Goal: Task Accomplishment & Management: Use online tool/utility

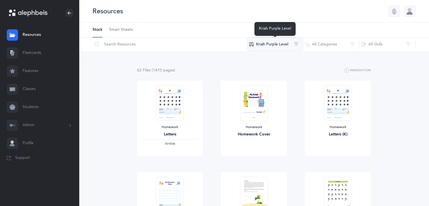
click at [282, 45] on button "Kriah Purple Level" at bounding box center [275, 45] width 56 height 14
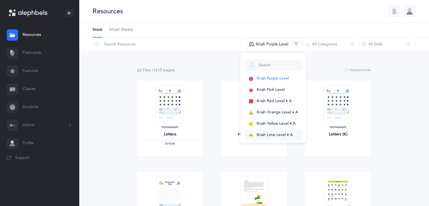
click at [283, 136] on span "Kriah Lime Level • A" at bounding box center [275, 135] width 36 height 5
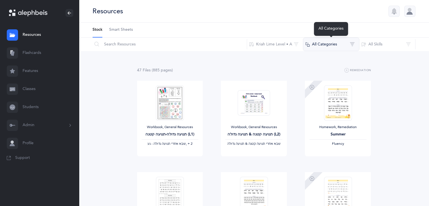
click at [348, 45] on button "All Categories" at bounding box center [331, 45] width 56 height 14
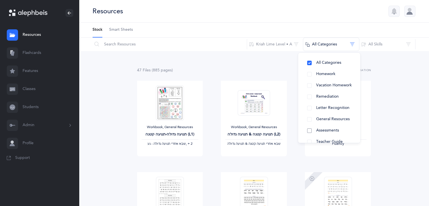
click at [340, 129] on button "Assessments" at bounding box center [329, 130] width 53 height 11
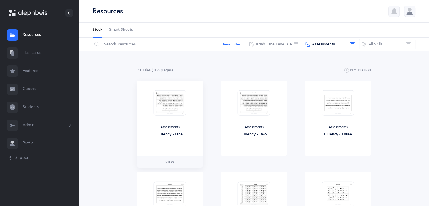
click at [169, 121] on div "Assessments Fluency - One" at bounding box center [170, 119] width 66 height 76
click at [171, 164] on span "View" at bounding box center [169, 161] width 9 height 5
click at [25, 53] on link "Flashcards" at bounding box center [39, 53] width 79 height 18
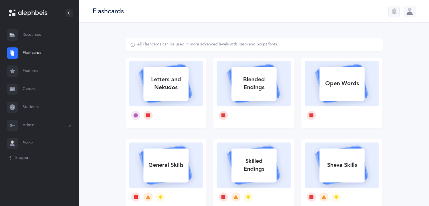
click at [164, 80] on div "Letters and Nekudos" at bounding box center [165, 83] width 45 height 23
select select
select select "single"
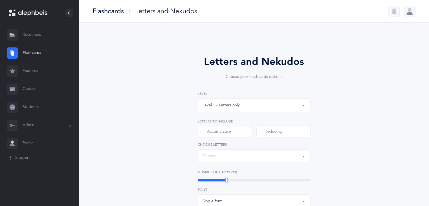
select select "27"
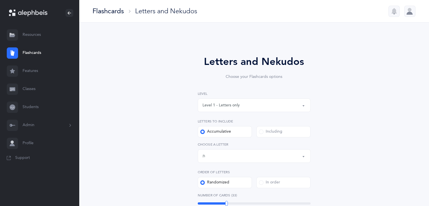
drag, startPoint x: 428, startPoint y: 72, endPoint x: 427, endPoint y: 98, distance: 25.4
click at [427, 98] on div "Letters and Nekudos Choose your Flashcards options Level 1 - Letters only Level…" at bounding box center [254, 210] width 350 height 375
click at [386, 89] on div "Letters and Nekudos Choose your Flashcards options Level 1 - Letters only Level…" at bounding box center [253, 206] width 293 height 336
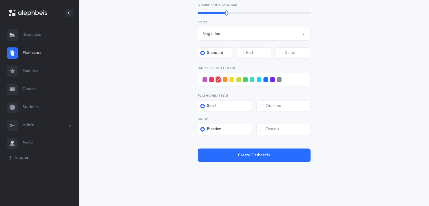
scroll to position [191, 0]
click at [245, 80] on span at bounding box center [245, 79] width 5 height 5
click at [0, 0] on input "checkbox" at bounding box center [0, 0] width 0 height 0
click at [285, 126] on label "Testing" at bounding box center [283, 128] width 54 height 11
click at [0, 0] on input "Testing" at bounding box center [0, 0] width 0 height 0
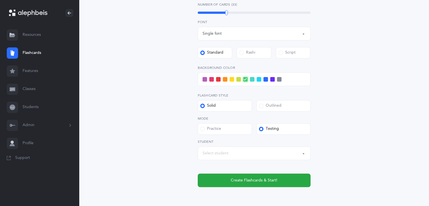
click at [301, 155] on button "Select student" at bounding box center [254, 153] width 113 height 14
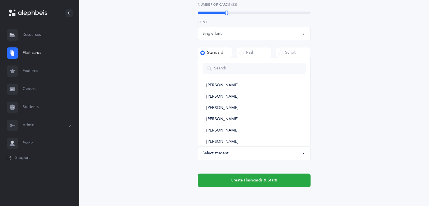
scroll to position [60, 0]
click at [252, 128] on link "[PERSON_NAME]" at bounding box center [253, 130] width 103 height 11
select select "11984"
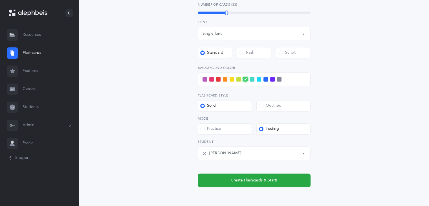
drag, startPoint x: 428, startPoint y: 135, endPoint x: 427, endPoint y: 147, distance: 12.7
click at [427, 147] on div "Letters and Nekudos Choose your Flashcards options Level 1 - Letters only Level…" at bounding box center [254, 32] width 350 height 400
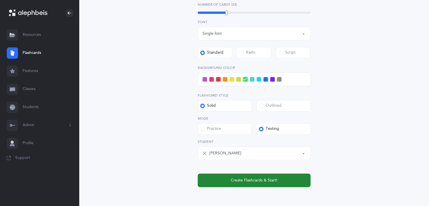
click at [252, 179] on span "Create Flashcards & Start!" at bounding box center [254, 180] width 47 height 6
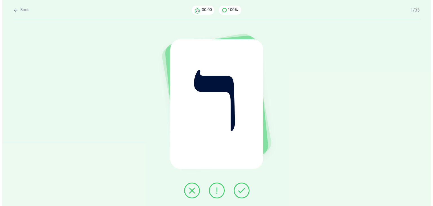
scroll to position [0, 0]
click at [238, 192] on button at bounding box center [242, 190] width 16 height 16
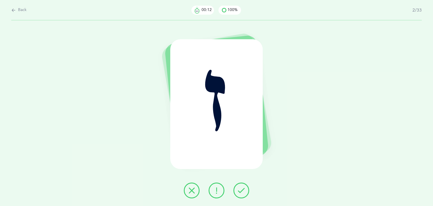
click at [238, 192] on button at bounding box center [242, 190] width 16 height 16
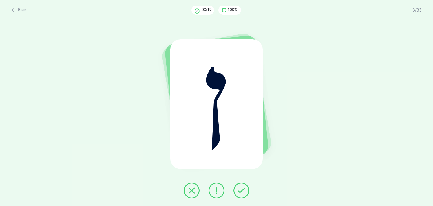
click at [212, 191] on button at bounding box center [217, 190] width 16 height 16
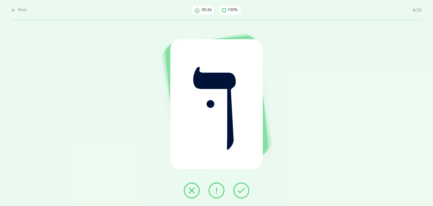
click at [243, 192] on icon at bounding box center [241, 190] width 7 height 7
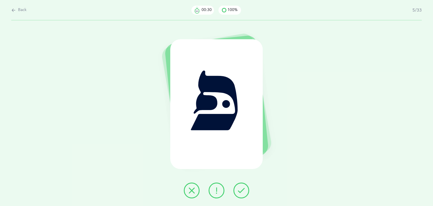
click at [243, 192] on icon at bounding box center [241, 190] width 7 height 7
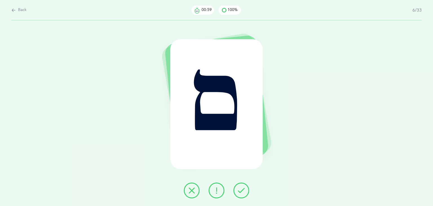
click at [188, 189] on icon at bounding box center [191, 190] width 7 height 7
click at [236, 192] on button at bounding box center [242, 190] width 16 height 16
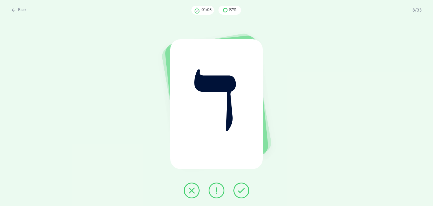
click at [236, 192] on button at bounding box center [242, 190] width 16 height 16
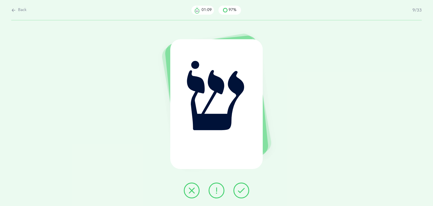
click at [236, 192] on button at bounding box center [242, 190] width 16 height 16
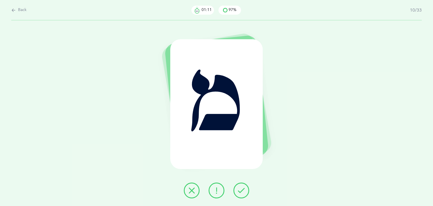
click at [236, 192] on button at bounding box center [242, 190] width 16 height 16
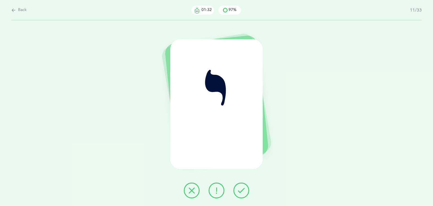
click at [236, 192] on button at bounding box center [242, 190] width 16 height 16
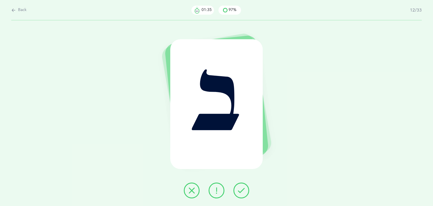
click at [236, 192] on button at bounding box center [242, 190] width 16 height 16
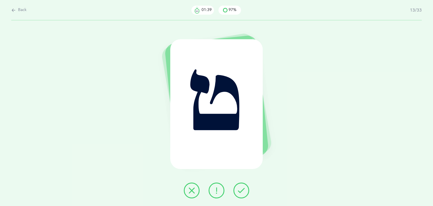
click at [236, 192] on button at bounding box center [242, 190] width 16 height 16
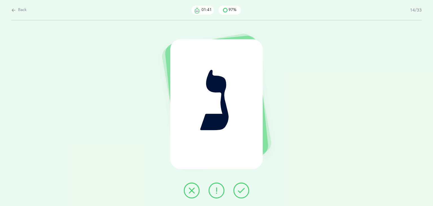
click at [236, 192] on button at bounding box center [242, 190] width 16 height 16
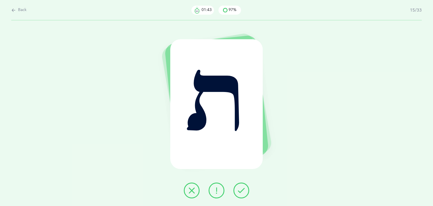
click at [236, 192] on button at bounding box center [242, 190] width 16 height 16
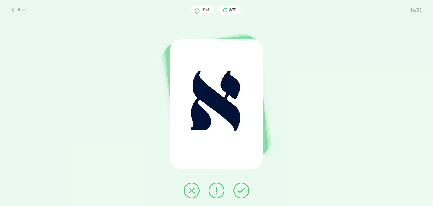
click at [236, 192] on button at bounding box center [242, 190] width 16 height 16
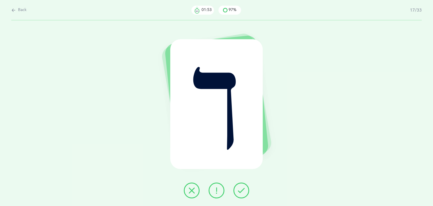
click at [192, 191] on icon at bounding box center [191, 190] width 7 height 7
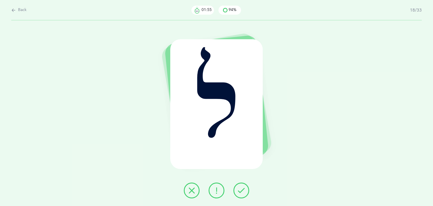
click at [244, 193] on icon at bounding box center [241, 190] width 7 height 7
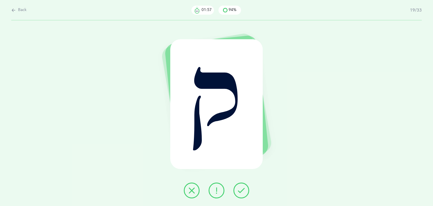
click at [244, 193] on icon at bounding box center [241, 190] width 7 height 7
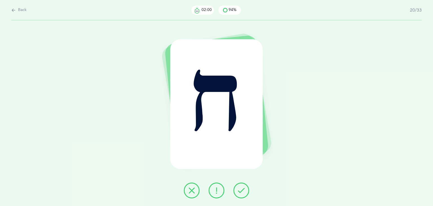
click at [244, 193] on icon at bounding box center [241, 190] width 7 height 7
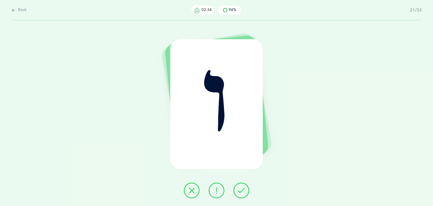
click at [194, 191] on icon at bounding box center [191, 190] width 7 height 7
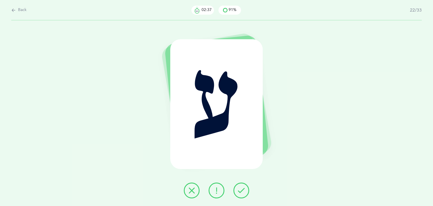
click at [245, 190] on button at bounding box center [242, 190] width 16 height 16
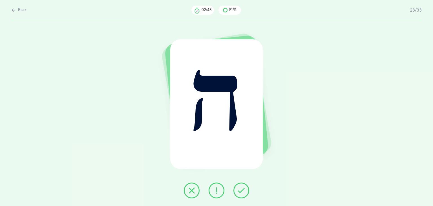
click at [215, 192] on icon at bounding box center [216, 190] width 7 height 7
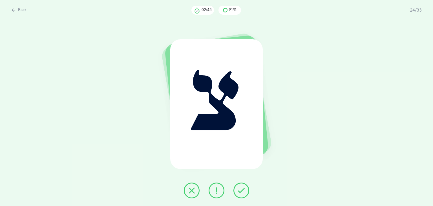
click at [239, 189] on icon at bounding box center [241, 190] width 7 height 7
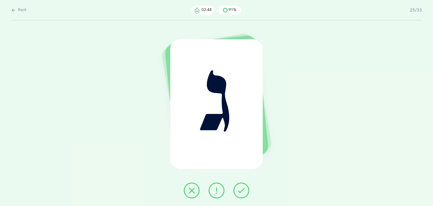
click at [239, 189] on icon at bounding box center [241, 190] width 7 height 7
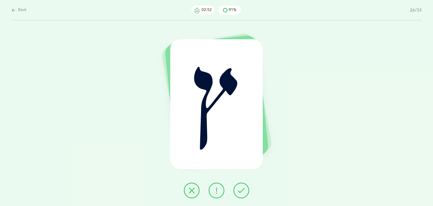
click at [191, 191] on icon at bounding box center [191, 190] width 7 height 7
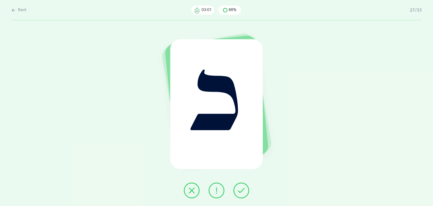
click at [190, 190] on icon at bounding box center [191, 190] width 7 height 7
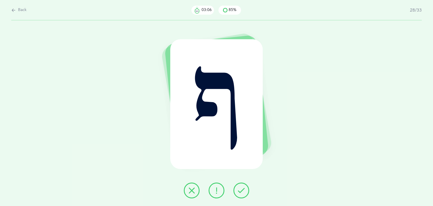
click at [247, 190] on button at bounding box center [242, 190] width 16 height 16
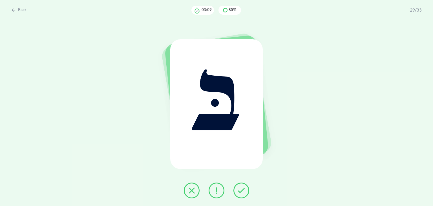
click at [247, 190] on button at bounding box center [242, 190] width 16 height 16
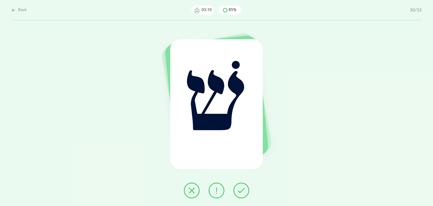
click at [247, 190] on button at bounding box center [242, 190] width 16 height 16
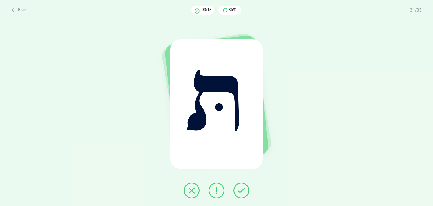
click at [247, 190] on button at bounding box center [242, 190] width 16 height 16
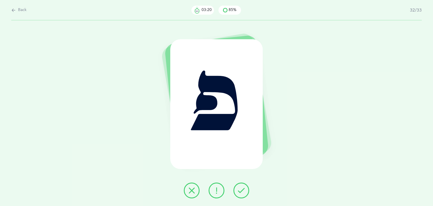
click at [195, 188] on icon at bounding box center [191, 190] width 7 height 7
click at [211, 190] on button at bounding box center [217, 190] width 16 height 16
click at [217, 23] on div "Back 03:42 82% 33/33 כּ" at bounding box center [256, 23] width 354 height 0
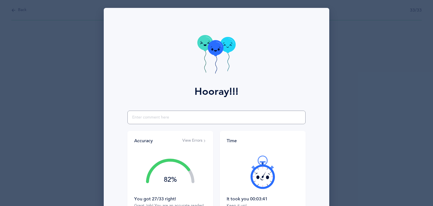
click at [188, 114] on input "text" at bounding box center [216, 118] width 178 height 14
type input "showing improvment"
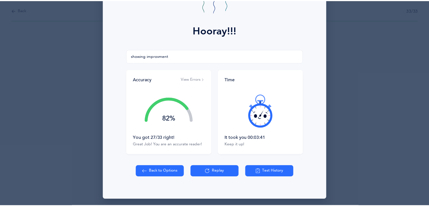
scroll to position [63, 0]
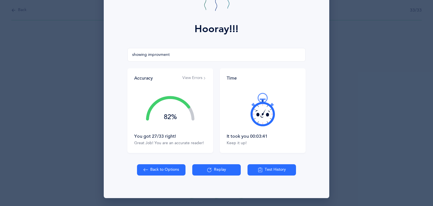
click at [173, 163] on div "Hooray!!! showing improvment Accuracy View Errors 82% You got 27/33 right! Grea…" at bounding box center [217, 71] width 226 height 253
click at [165, 167] on button "Back to Options" at bounding box center [161, 169] width 49 height 11
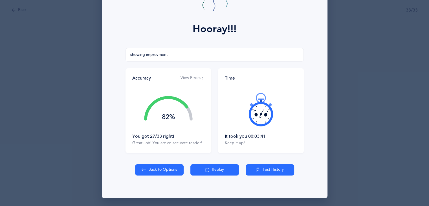
select select "27"
select select "single"
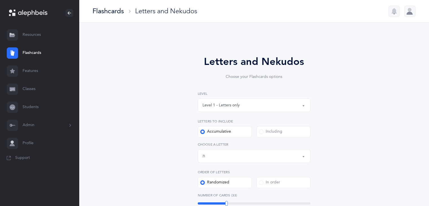
click at [257, 103] on div "Level 1 - Letters only" at bounding box center [253, 105] width 103 height 10
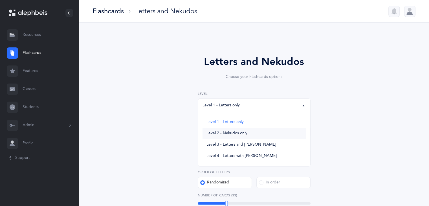
click at [253, 135] on link "Level 2 - Nekudos only" at bounding box center [253, 133] width 103 height 11
select select "2"
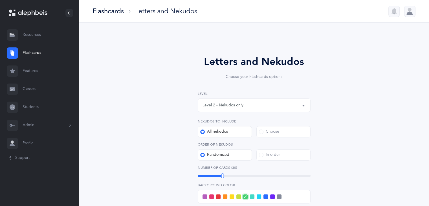
click at [275, 132] on div "Choose" at bounding box center [269, 132] width 20 height 6
click at [0, 0] on input "Choose" at bounding box center [0, 0] width 0 height 0
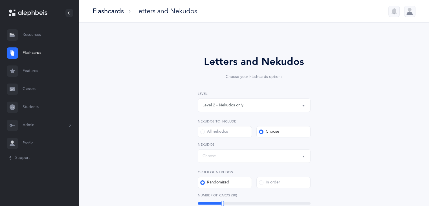
click at [241, 157] on div "Choose" at bounding box center [253, 156] width 103 height 10
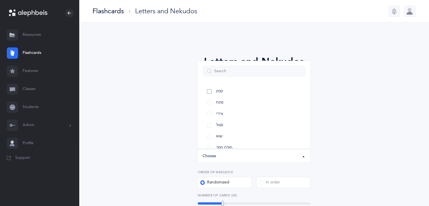
click at [245, 90] on link "קמץ" at bounding box center [253, 91] width 103 height 11
select select "28"
click at [243, 101] on link "פתח" at bounding box center [253, 102] width 103 height 11
click at [241, 112] on link "צירי" at bounding box center [253, 113] width 103 height 11
click at [240, 124] on link "סגול" at bounding box center [253, 125] width 103 height 11
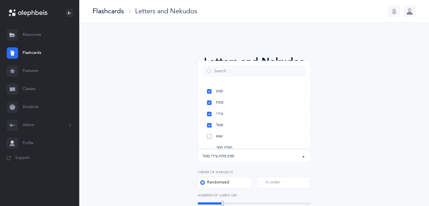
click at [241, 135] on link "שוא" at bounding box center [253, 136] width 103 height 11
click at [387, 139] on div "Letters and Nekudos Choose your Flashcards options Level 1 - Letters only Level…" at bounding box center [253, 196] width 293 height 316
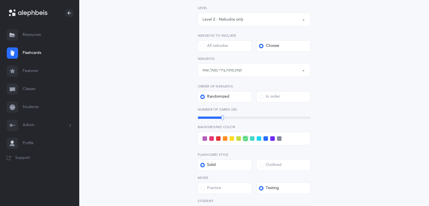
scroll to position [93, 0]
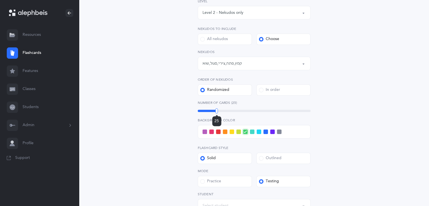
drag, startPoint x: 222, startPoint y: 110, endPoint x: 216, endPoint y: 109, distance: 5.7
click at [216, 109] on div at bounding box center [216, 110] width 3 height 5
click at [226, 182] on label "Practice" at bounding box center [225, 181] width 54 height 11
click at [0, 0] on input "Practice" at bounding box center [0, 0] width 0 height 0
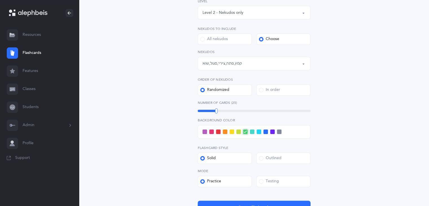
click at [265, 132] on span at bounding box center [265, 131] width 5 height 5
click at [0, 0] on input "checkbox" at bounding box center [0, 0] width 0 height 0
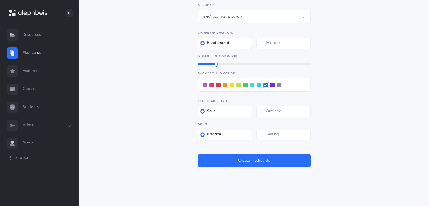
scroll to position [142, 0]
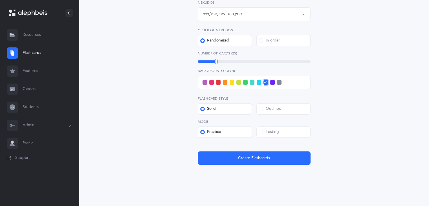
click at [296, 105] on label "Outlined" at bounding box center [283, 108] width 54 height 11
click at [0, 0] on input "Outlined" at bounding box center [0, 0] width 0 height 0
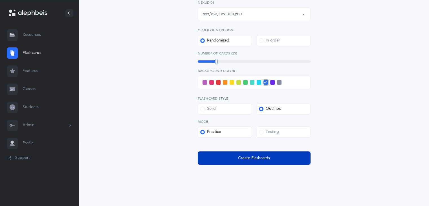
click at [246, 155] on span "Create Flashcards" at bounding box center [254, 158] width 32 height 6
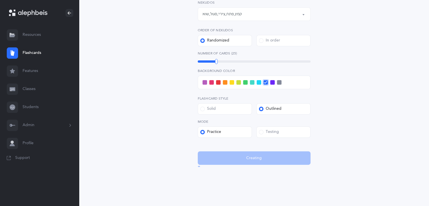
scroll to position [0, 0]
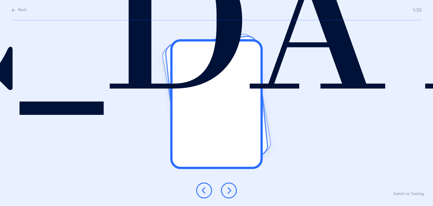
click at [230, 192] on icon at bounding box center [229, 190] width 7 height 7
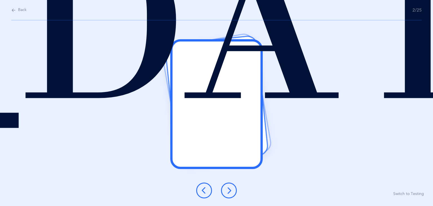
click at [230, 192] on icon at bounding box center [229, 190] width 7 height 7
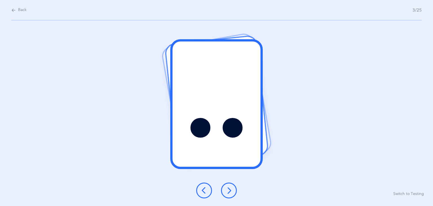
click at [230, 192] on icon at bounding box center [229, 190] width 7 height 7
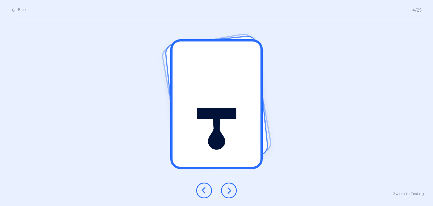
click at [230, 192] on icon at bounding box center [229, 190] width 7 height 7
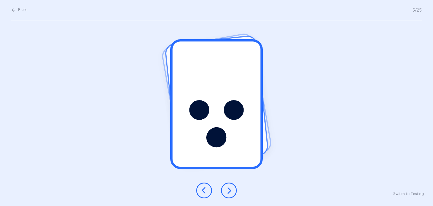
click at [230, 192] on icon at bounding box center [229, 190] width 7 height 7
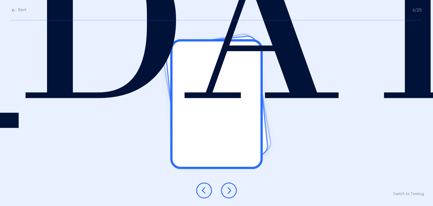
click at [230, 192] on icon at bounding box center [229, 190] width 7 height 7
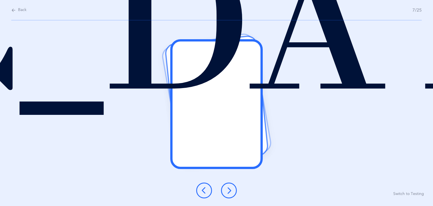
click at [230, 192] on icon at bounding box center [229, 190] width 7 height 7
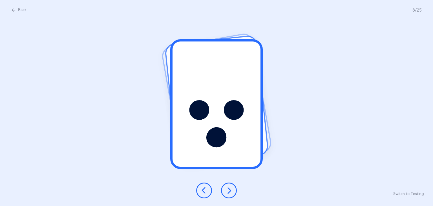
click at [230, 192] on icon at bounding box center [229, 190] width 7 height 7
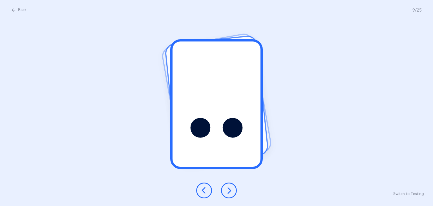
click at [230, 192] on icon at bounding box center [229, 190] width 7 height 7
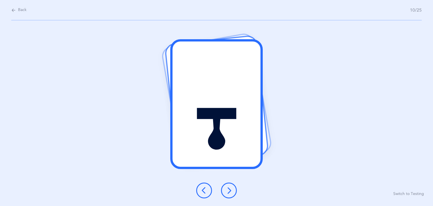
click at [230, 192] on icon at bounding box center [229, 190] width 7 height 7
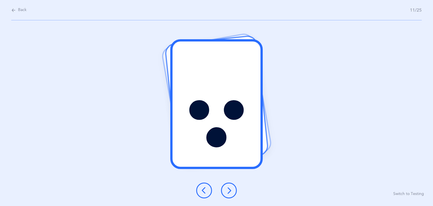
click at [230, 192] on icon at bounding box center [229, 190] width 7 height 7
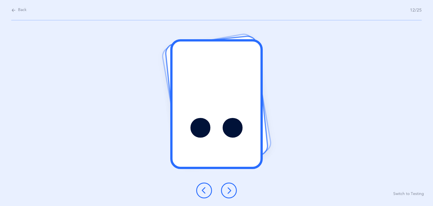
click at [230, 192] on icon at bounding box center [229, 190] width 7 height 7
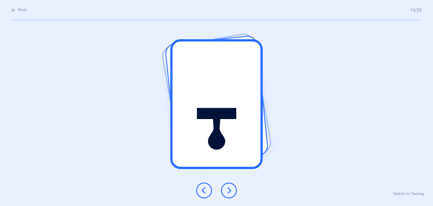
click at [230, 192] on icon at bounding box center [229, 190] width 7 height 7
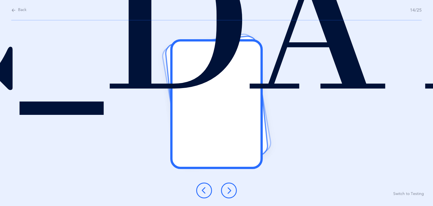
click at [230, 192] on icon at bounding box center [229, 190] width 7 height 7
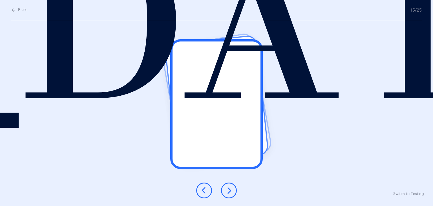
click at [230, 192] on icon at bounding box center [229, 190] width 7 height 7
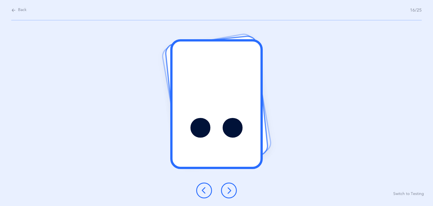
click at [230, 192] on icon at bounding box center [229, 190] width 7 height 7
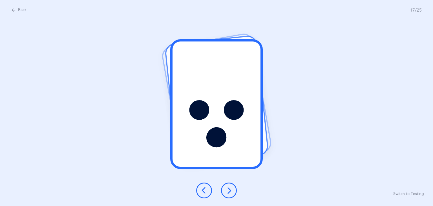
click at [230, 192] on icon at bounding box center [229, 190] width 7 height 7
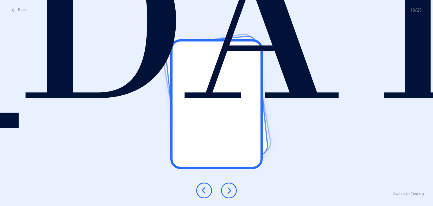
click at [230, 192] on icon at bounding box center [229, 190] width 7 height 7
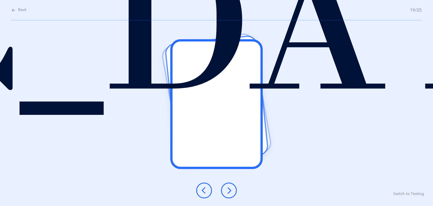
click at [230, 192] on icon at bounding box center [229, 190] width 7 height 7
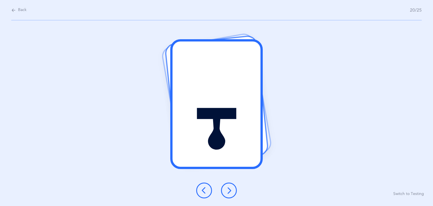
click at [230, 192] on icon at bounding box center [229, 190] width 7 height 7
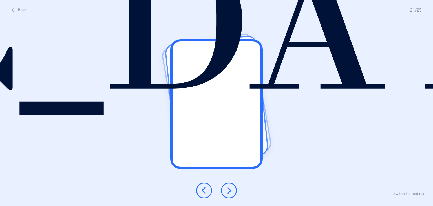
click at [230, 192] on icon at bounding box center [229, 190] width 7 height 7
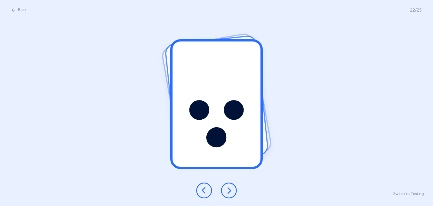
click at [230, 192] on icon at bounding box center [229, 190] width 7 height 7
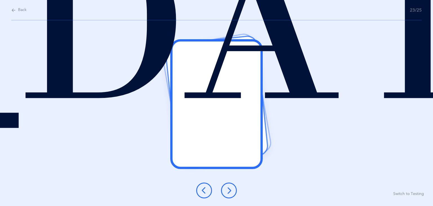
click at [230, 192] on icon at bounding box center [229, 190] width 7 height 7
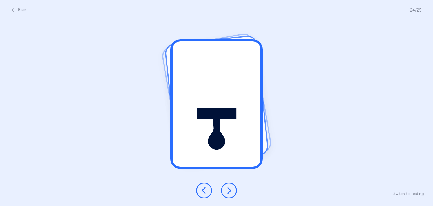
click at [230, 192] on icon at bounding box center [229, 190] width 7 height 7
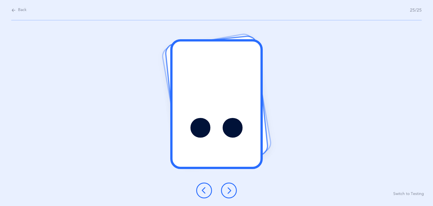
click at [230, 192] on icon at bounding box center [229, 190] width 7 height 7
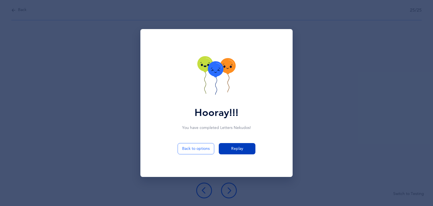
click at [233, 150] on span "Replay" at bounding box center [237, 149] width 12 height 6
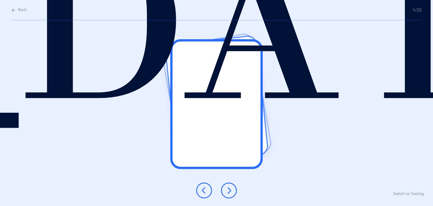
click at [15, 9] on icon at bounding box center [13, 10] width 5 height 6
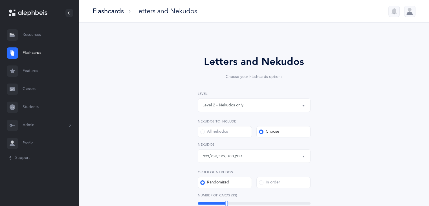
drag, startPoint x: 429, startPoint y: 78, endPoint x: 428, endPoint y: 95, distance: 17.2
click at [428, 95] on div "Letters and Nekudos Choose your Flashcards options Level 1 - Letters only Level…" at bounding box center [254, 187] width 350 height 329
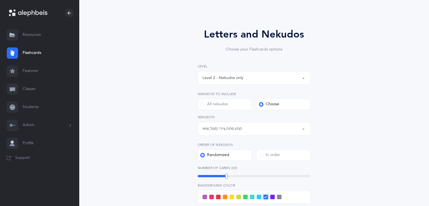
scroll to position [27, 0]
click at [261, 76] on div "Level 2 - Nekudos only" at bounding box center [253, 78] width 103 height 10
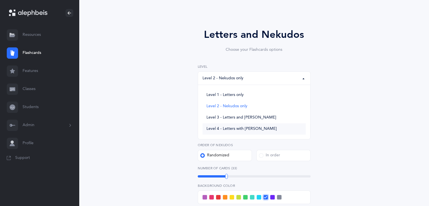
click at [263, 128] on link "Level 4 - Letters with [PERSON_NAME]" at bounding box center [253, 128] width 103 height 11
select select "4"
select select "27"
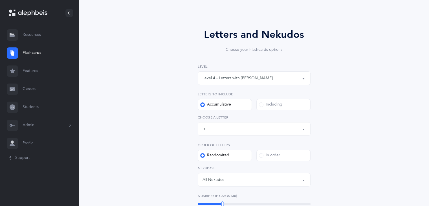
click at [267, 180] on div "All Nekudos" at bounding box center [253, 180] width 103 height 10
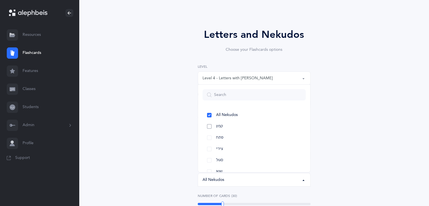
click at [259, 127] on link "קמץ" at bounding box center [253, 126] width 103 height 11
select select "28"
click at [259, 137] on link "פתח" at bounding box center [253, 137] width 103 height 11
click at [259, 146] on link "צירי" at bounding box center [253, 148] width 103 height 11
click at [260, 157] on link "סגול" at bounding box center [253, 160] width 103 height 11
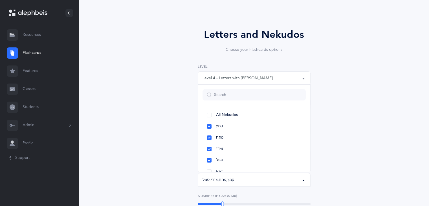
click at [343, 144] on div "Letters and Nekudos Choose your Flashcards options Level 1 - Letters only Level…" at bounding box center [253, 193] width 257 height 364
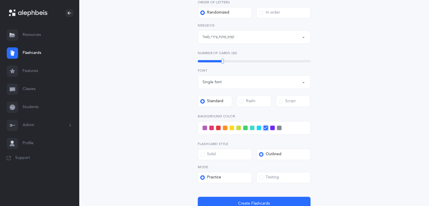
scroll to position [182, 0]
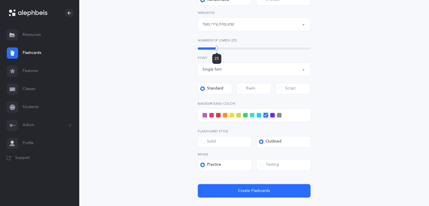
drag, startPoint x: 223, startPoint y: 49, endPoint x: 217, endPoint y: 51, distance: 7.1
click at [217, 51] on div "25" at bounding box center [216, 48] width 3 height 5
click at [204, 115] on span at bounding box center [204, 115] width 5 height 5
click at [0, 0] on input "checkbox" at bounding box center [0, 0] width 0 height 0
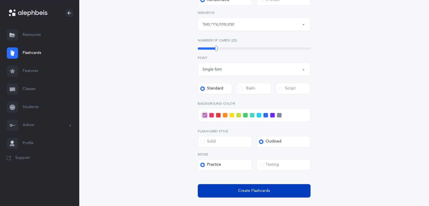
click at [234, 190] on button "Create Flashcards" at bounding box center [254, 191] width 113 height 14
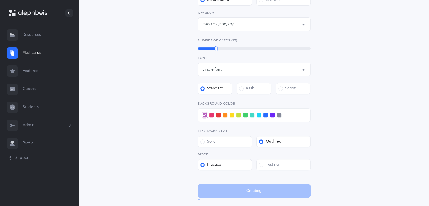
scroll to position [0, 0]
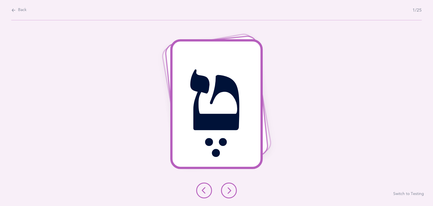
click at [234, 190] on button at bounding box center [229, 190] width 16 height 16
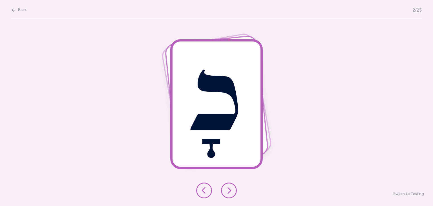
click at [234, 190] on button at bounding box center [229, 190] width 16 height 16
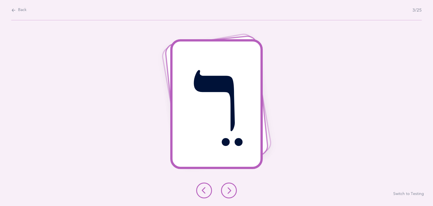
click at [234, 190] on button at bounding box center [229, 190] width 16 height 16
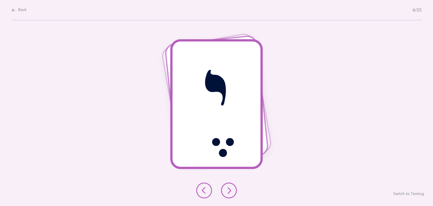
click at [234, 190] on button at bounding box center [229, 190] width 16 height 16
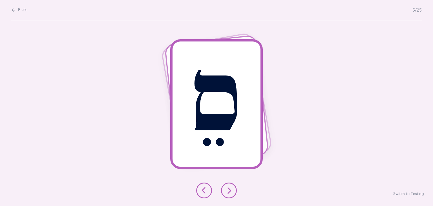
click at [234, 190] on button at bounding box center [229, 190] width 16 height 16
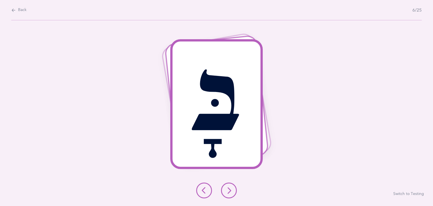
click at [234, 190] on button at bounding box center [229, 190] width 16 height 16
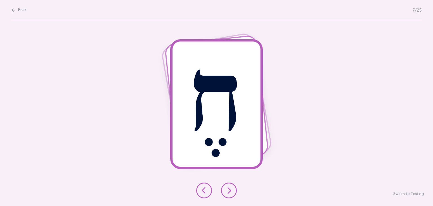
click at [234, 190] on button at bounding box center [229, 190] width 16 height 16
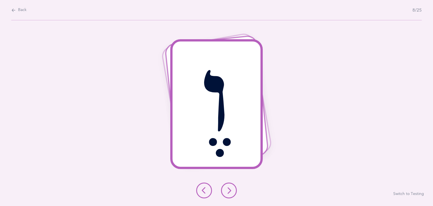
click at [234, 190] on button at bounding box center [229, 190] width 16 height 16
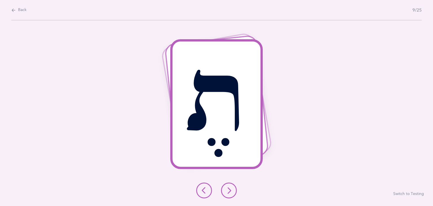
click at [234, 190] on button at bounding box center [229, 190] width 16 height 16
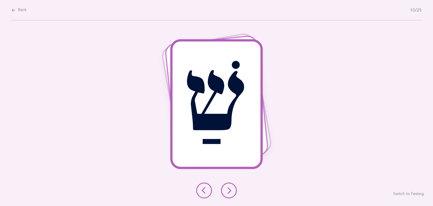
click at [234, 190] on button at bounding box center [229, 190] width 16 height 16
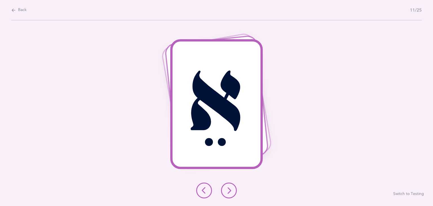
click at [234, 190] on button at bounding box center [229, 190] width 16 height 16
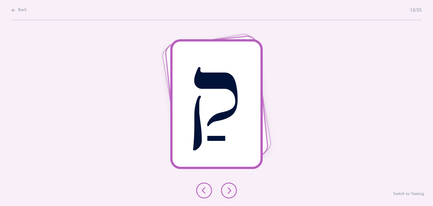
click at [208, 191] on button at bounding box center [204, 190] width 16 height 16
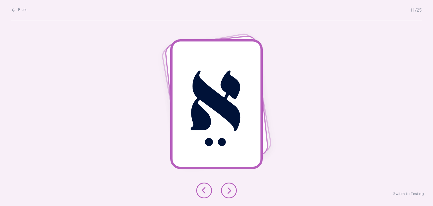
click at [230, 191] on icon at bounding box center [229, 190] width 7 height 7
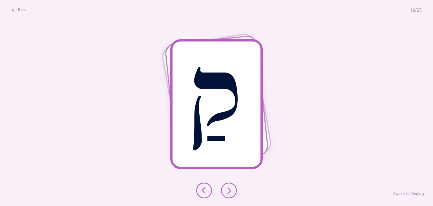
click at [230, 191] on icon at bounding box center [229, 190] width 7 height 7
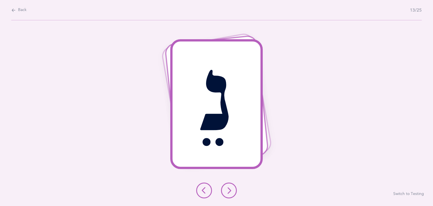
click at [230, 191] on icon at bounding box center [229, 190] width 7 height 7
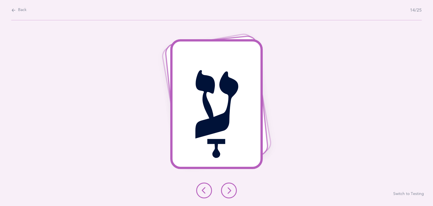
click at [230, 191] on icon at bounding box center [229, 190] width 7 height 7
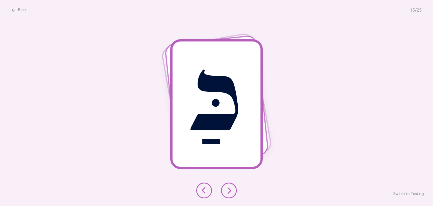
click at [230, 191] on icon at bounding box center [229, 190] width 7 height 7
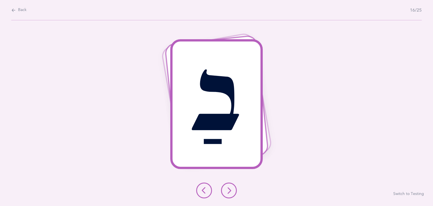
click at [230, 191] on icon at bounding box center [229, 190] width 7 height 7
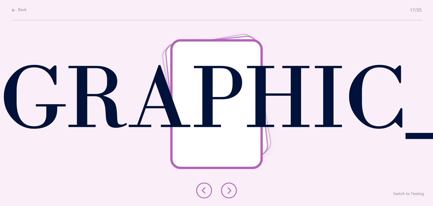
click at [230, 191] on icon at bounding box center [229, 190] width 7 height 7
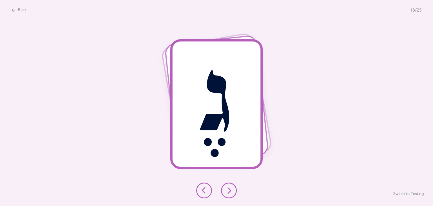
click at [230, 191] on icon at bounding box center [229, 190] width 7 height 7
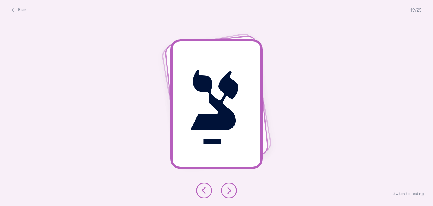
click at [230, 191] on icon at bounding box center [229, 190] width 7 height 7
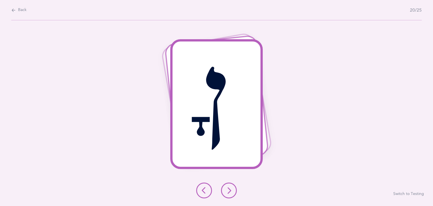
click at [230, 191] on icon at bounding box center [229, 190] width 7 height 7
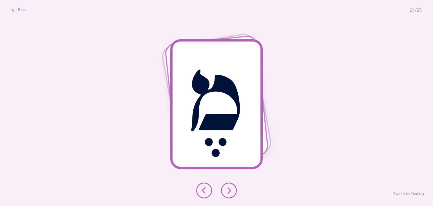
click at [230, 191] on icon at bounding box center [229, 190] width 7 height 7
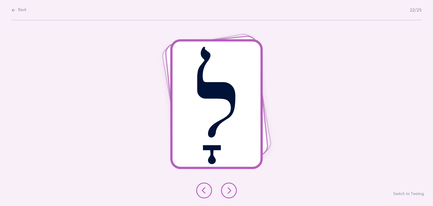
click at [230, 191] on icon at bounding box center [229, 190] width 7 height 7
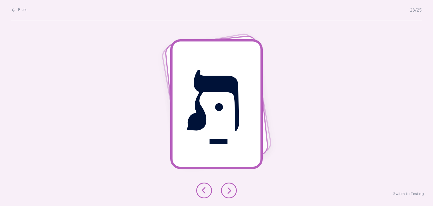
click at [230, 191] on icon at bounding box center [229, 190] width 7 height 7
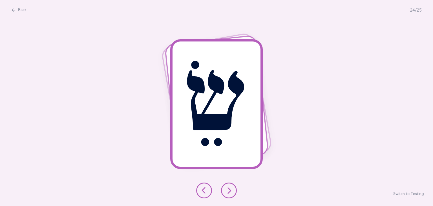
click at [230, 191] on icon at bounding box center [229, 190] width 7 height 7
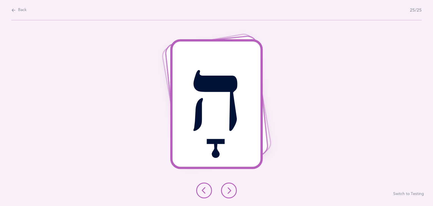
click at [230, 191] on icon at bounding box center [229, 190] width 7 height 7
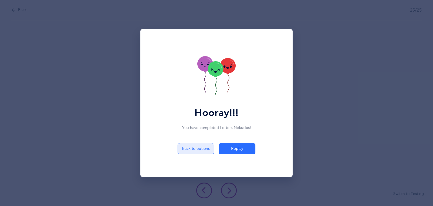
click at [189, 148] on button "Back to options" at bounding box center [196, 148] width 37 height 11
select select "4"
select select "27"
select select "28"
select select "single"
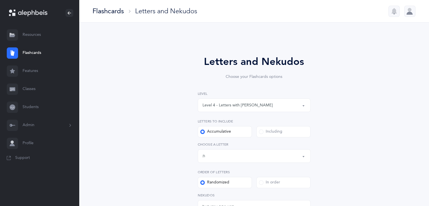
click at [221, 104] on div "Level 4 - Letters with [PERSON_NAME]" at bounding box center [237, 105] width 70 height 6
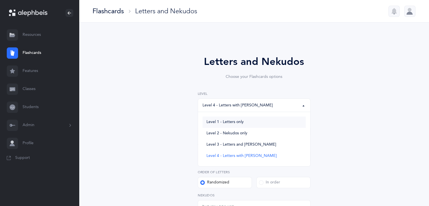
click at [219, 122] on span "Level 1 - Letters only" at bounding box center [224, 122] width 37 height 5
select select "1"
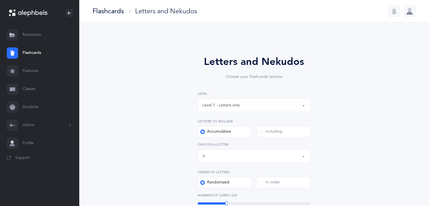
click at [271, 131] on div "Including" at bounding box center [270, 132] width 23 height 6
click at [0, 0] on input "Including" at bounding box center [0, 0] width 0 height 0
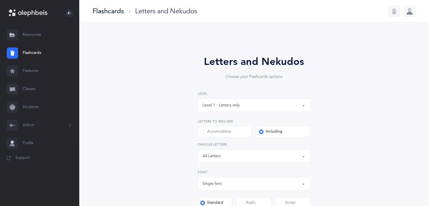
click at [261, 155] on div "Letters: All Letters" at bounding box center [253, 156] width 103 height 10
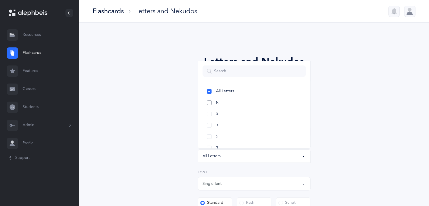
click at [223, 101] on link "א" at bounding box center [253, 102] width 103 height 11
select select "1"
click at [221, 116] on link "בּ" at bounding box center [253, 113] width 103 height 11
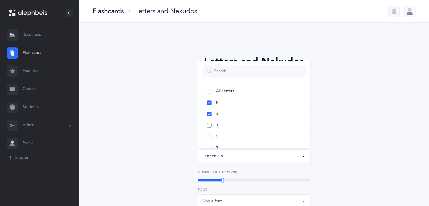
click at [222, 126] on link "ב" at bounding box center [253, 125] width 103 height 11
click at [220, 136] on link "ג" at bounding box center [253, 136] width 103 height 11
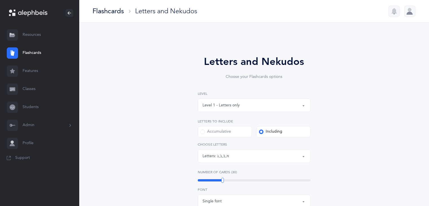
click at [304, 155] on button "Letters: א , בּ , ב , ג" at bounding box center [254, 156] width 113 height 14
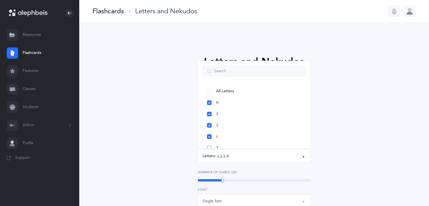
click at [231, 147] on link "ד" at bounding box center [253, 147] width 103 height 11
click at [241, 111] on link "ה" at bounding box center [253, 107] width 103 height 11
click at [241, 117] on link "ו" at bounding box center [253, 118] width 103 height 11
click at [240, 128] on link "ז" at bounding box center [253, 129] width 103 height 11
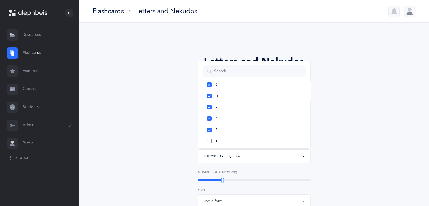
click at [238, 144] on link "ח" at bounding box center [253, 140] width 103 height 11
click at [235, 112] on link "ט" at bounding box center [253, 112] width 103 height 11
click at [235, 122] on link "י" at bounding box center [253, 123] width 103 height 11
click at [237, 133] on link "כּ" at bounding box center [253, 134] width 103 height 11
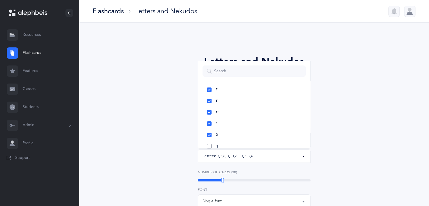
click at [238, 145] on link "ךּ" at bounding box center [253, 145] width 103 height 11
click at [228, 90] on link "כ" at bounding box center [253, 91] width 103 height 11
click at [229, 100] on link "ך" at bounding box center [253, 102] width 103 height 11
click at [227, 112] on link "ל" at bounding box center [253, 113] width 103 height 11
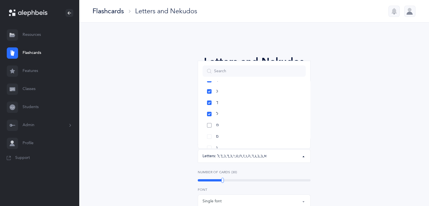
click at [208, 125] on link "מ" at bounding box center [253, 125] width 103 height 11
click at [208, 136] on link "ם" at bounding box center [253, 136] width 103 height 11
click at [340, 123] on div "Letters and Nekudos Choose your Flashcards options Level 1 - Letters only Level…" at bounding box center [253, 194] width 257 height 313
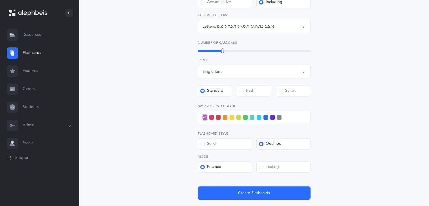
scroll to position [131, 0]
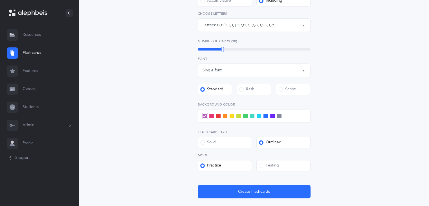
click at [292, 162] on label "Testing" at bounding box center [283, 165] width 54 height 11
click at [0, 0] on input "Testing" at bounding box center [0, 0] width 0 height 0
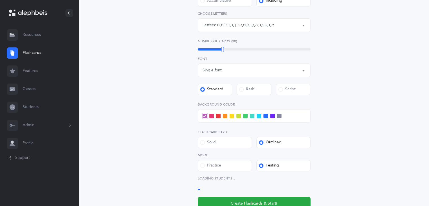
click at [292, 162] on label "Testing" at bounding box center [283, 165] width 54 height 11
click at [0, 0] on input "Testing" at bounding box center [0, 0] width 0 height 0
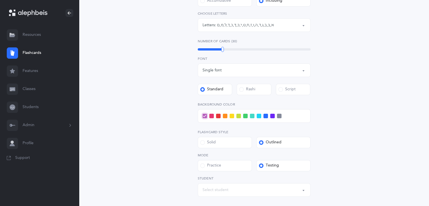
click at [304, 190] on button "Select student" at bounding box center [254, 190] width 113 height 14
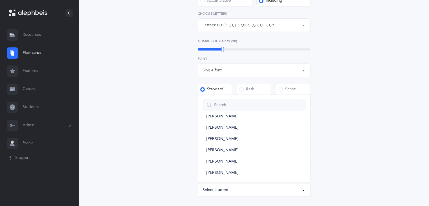
scroll to position [65, 0]
click at [256, 172] on link "[PERSON_NAME]" at bounding box center [253, 172] width 103 height 11
select select "11980"
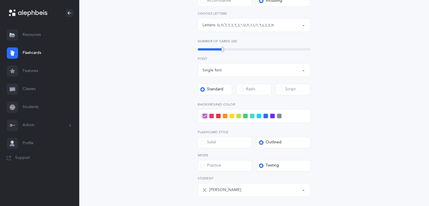
click at [245, 116] on span at bounding box center [245, 116] width 5 height 5
click at [0, 0] on input "checkbox" at bounding box center [0, 0] width 0 height 0
click at [245, 116] on icon at bounding box center [245, 115] width 3 height 3
click at [0, 0] on input "checkbox" at bounding box center [0, 0] width 0 height 0
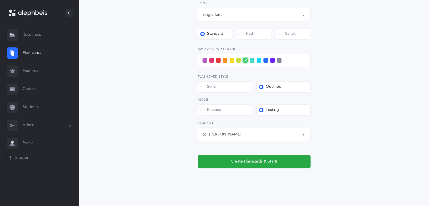
scroll to position [194, 0]
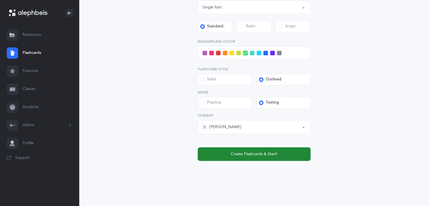
click at [228, 158] on button "Create Flashcards & Start!" at bounding box center [254, 154] width 113 height 14
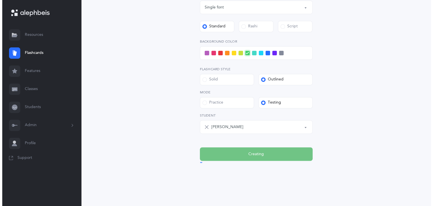
scroll to position [0, 0]
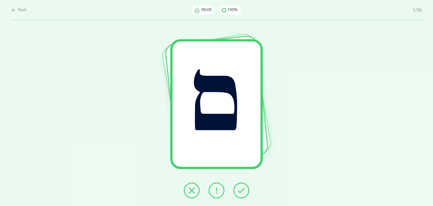
click at [245, 193] on button at bounding box center [242, 190] width 16 height 16
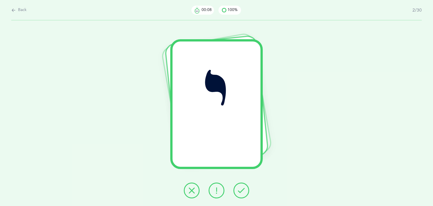
click at [245, 193] on button at bounding box center [242, 190] width 16 height 16
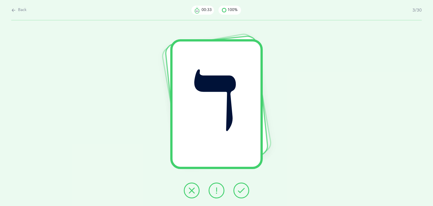
click at [241, 183] on button at bounding box center [242, 190] width 16 height 16
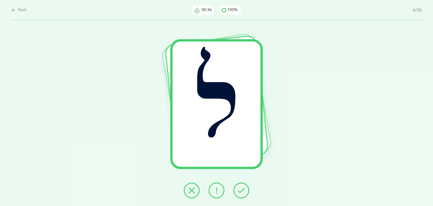
click at [241, 183] on button at bounding box center [242, 190] width 16 height 16
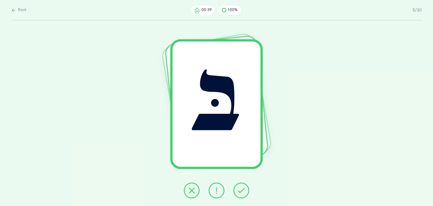
click at [241, 183] on button at bounding box center [242, 190] width 16 height 16
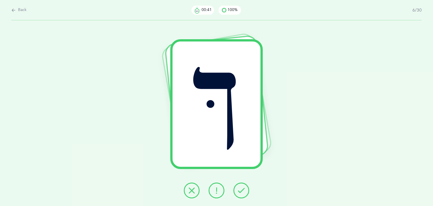
click at [241, 183] on button at bounding box center [242, 190] width 16 height 16
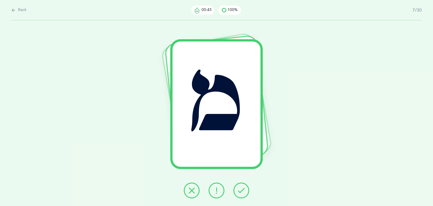
click at [241, 183] on button at bounding box center [242, 190] width 16 height 16
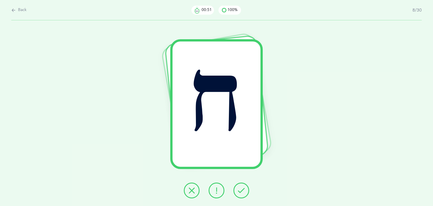
click at [221, 188] on button at bounding box center [217, 190] width 16 height 16
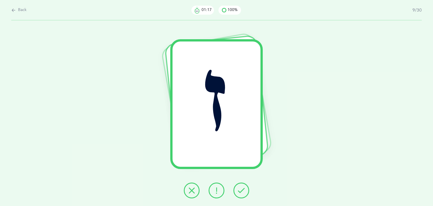
click at [195, 186] on button at bounding box center [192, 190] width 16 height 16
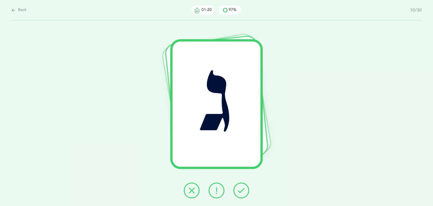
click at [241, 191] on icon at bounding box center [241, 190] width 7 height 7
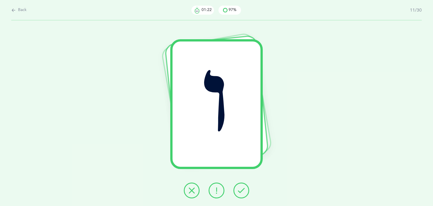
click at [241, 191] on icon at bounding box center [241, 190] width 7 height 7
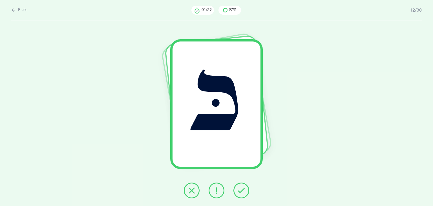
click at [195, 191] on icon at bounding box center [191, 190] width 7 height 7
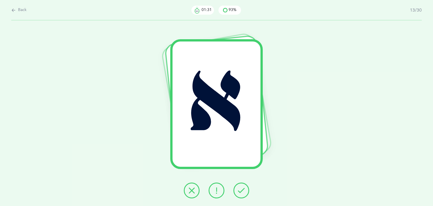
click at [236, 188] on button at bounding box center [242, 190] width 16 height 16
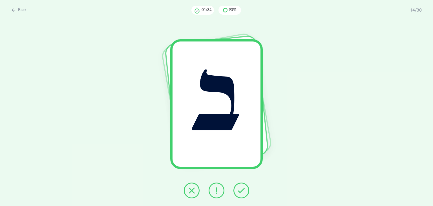
click at [236, 188] on button at bounding box center [242, 190] width 16 height 16
click at [196, 191] on button at bounding box center [192, 190] width 16 height 16
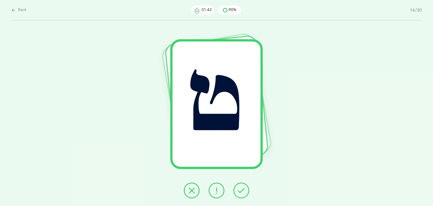
click at [240, 192] on icon at bounding box center [241, 190] width 7 height 7
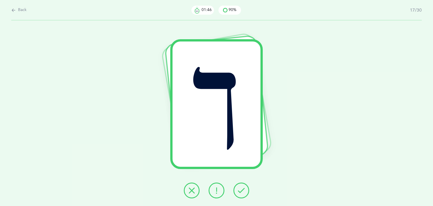
click at [240, 192] on icon at bounding box center [241, 190] width 7 height 7
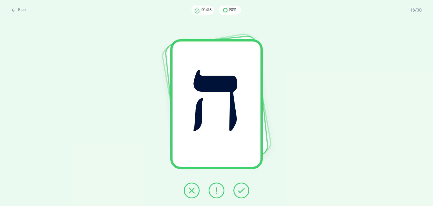
click at [240, 192] on icon at bounding box center [241, 190] width 7 height 7
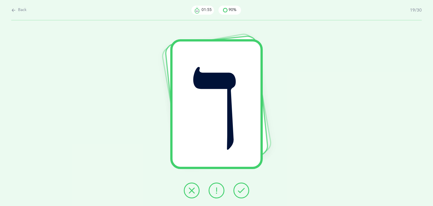
click at [240, 192] on icon at bounding box center [241, 190] width 7 height 7
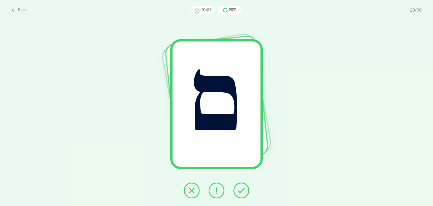
click at [240, 192] on icon at bounding box center [241, 190] width 7 height 7
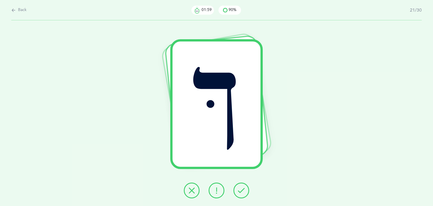
click at [240, 192] on icon at bounding box center [241, 190] width 7 height 7
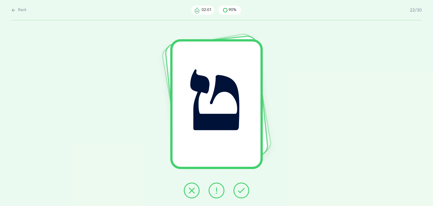
click at [240, 192] on icon at bounding box center [241, 190] width 7 height 7
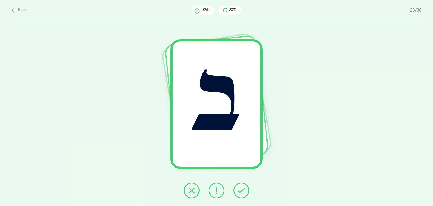
click at [240, 192] on icon at bounding box center [241, 190] width 7 height 7
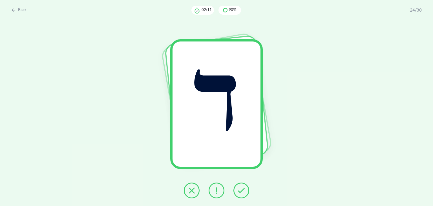
click at [215, 191] on icon at bounding box center [216, 190] width 7 height 7
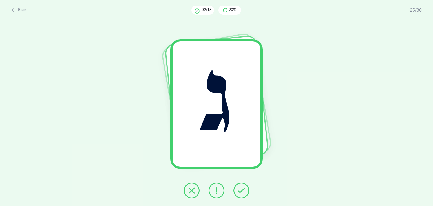
click at [238, 190] on icon at bounding box center [241, 190] width 7 height 7
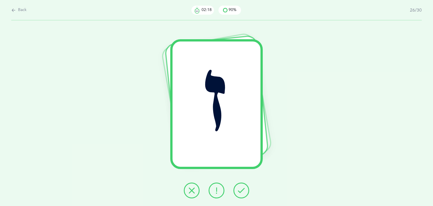
click at [238, 190] on icon at bounding box center [241, 190] width 7 height 7
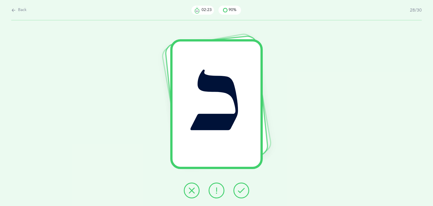
click at [238, 190] on icon at bounding box center [241, 190] width 7 height 7
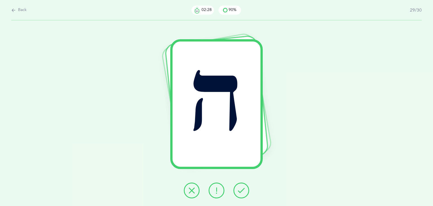
click at [238, 190] on icon at bounding box center [241, 190] width 7 height 7
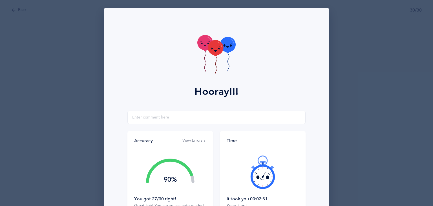
click at [237, 190] on div at bounding box center [263, 171] width 72 height 47
drag, startPoint x: 429, startPoint y: 70, endPoint x: 422, endPoint y: 115, distance: 45.1
click at [422, 115] on div "Hooray!!! Accuracy View Errors 90% You got 27/30 right! Great Job! You are an a…" at bounding box center [216, 103] width 433 height 206
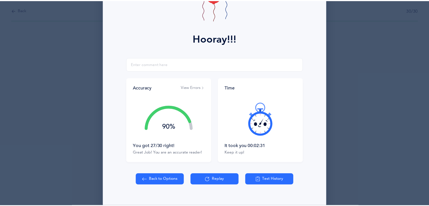
scroll to position [63, 0]
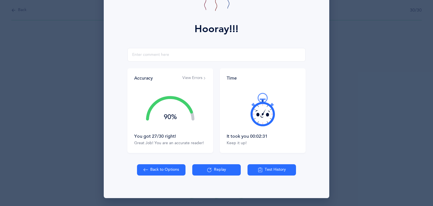
click at [278, 167] on button "Test History" at bounding box center [272, 169] width 49 height 11
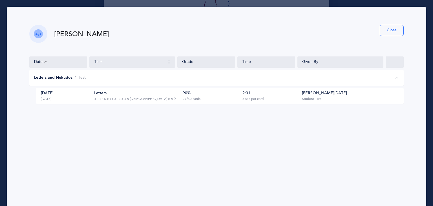
click at [389, 27] on button "Close" at bounding box center [392, 30] width 24 height 11
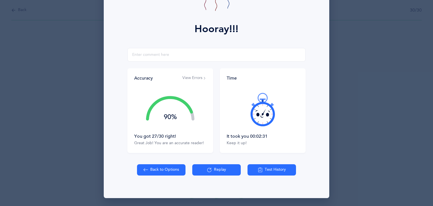
click at [171, 168] on button "Back to Options" at bounding box center [161, 169] width 49 height 11
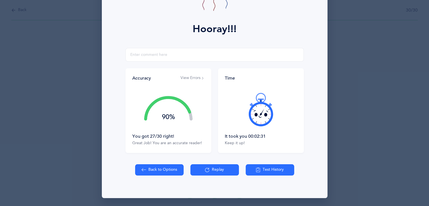
select select "1"
select select "single"
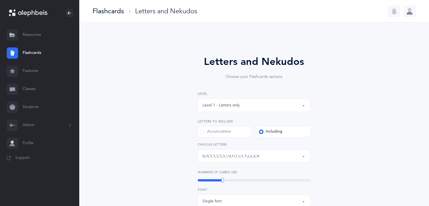
click at [31, 105] on link "Students" at bounding box center [39, 107] width 79 height 18
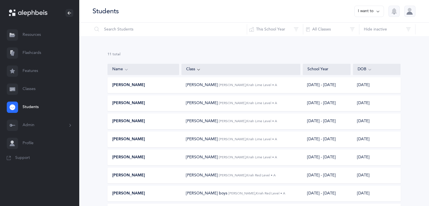
click at [164, 156] on div "[PERSON_NAME]" at bounding box center [144, 158] width 72 height 6
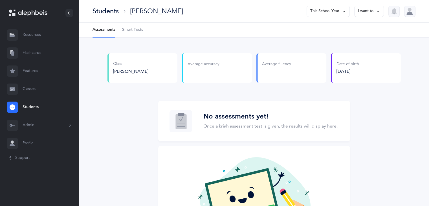
click at [347, 8] on button "This School Year" at bounding box center [328, 11] width 43 height 11
click at [330, 38] on button "[DATE] - [DATE]" at bounding box center [326, 39] width 38 height 10
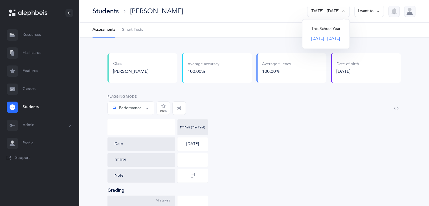
click at [135, 30] on span "Smart Tests" at bounding box center [132, 30] width 21 height 6
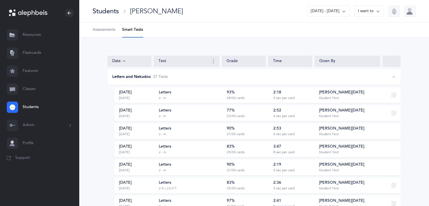
click at [29, 34] on link "Resources" at bounding box center [39, 35] width 79 height 18
